Goal: Navigation & Orientation: Understand site structure

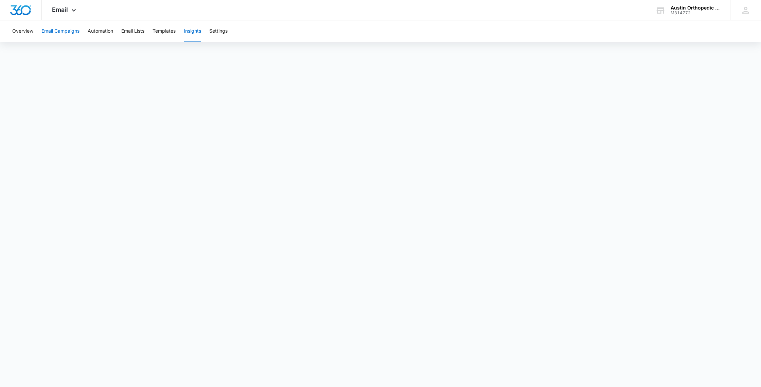
click at [58, 33] on button "Email Campaigns" at bounding box center [60, 31] width 38 height 22
click at [26, 33] on button "Overview" at bounding box center [22, 31] width 21 height 22
click at [164, 30] on button "Templates" at bounding box center [163, 31] width 23 height 22
click at [29, 33] on button "Overview" at bounding box center [22, 31] width 21 height 22
click at [128, 29] on button "Email Lists" at bounding box center [132, 31] width 23 height 22
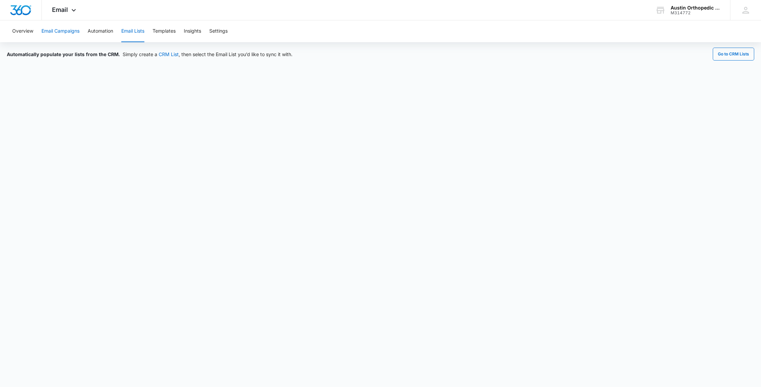
click at [62, 31] on button "Email Campaigns" at bounding box center [60, 31] width 38 height 22
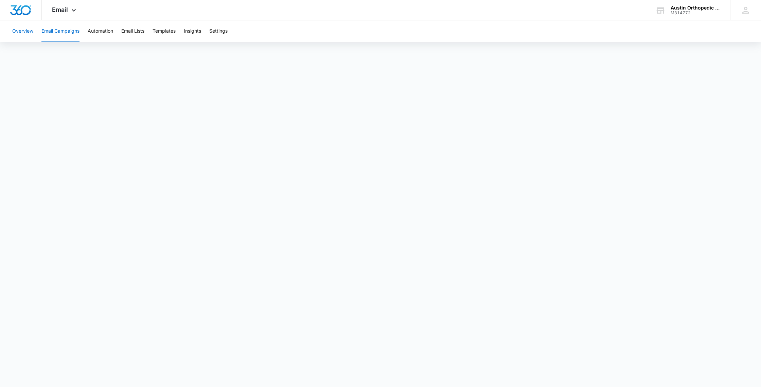
click at [21, 31] on button "Overview" at bounding box center [22, 31] width 21 height 22
